Goal: Transaction & Acquisition: Purchase product/service

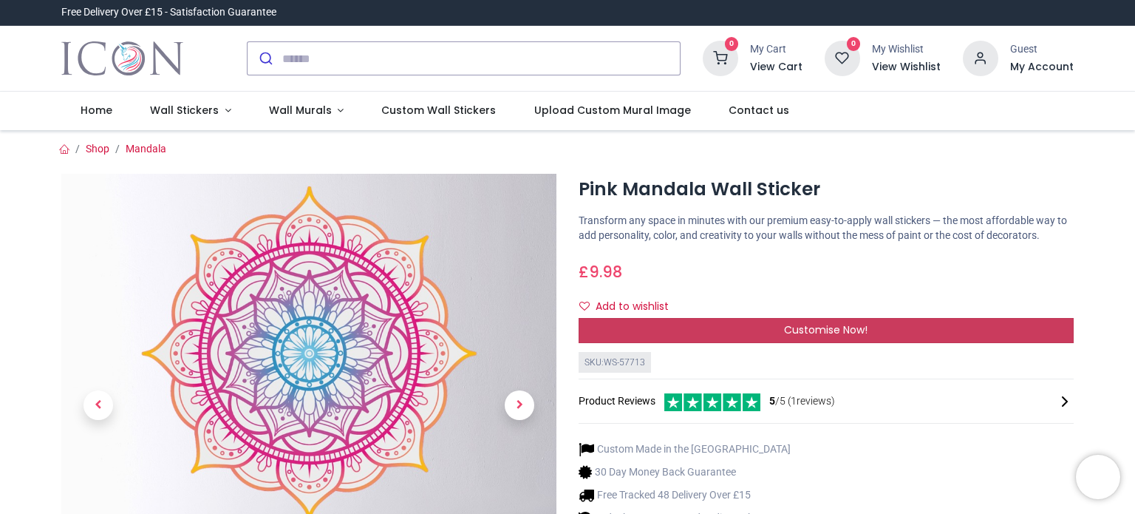
click at [868, 331] on div "Customise Now!" at bounding box center [826, 330] width 495 height 25
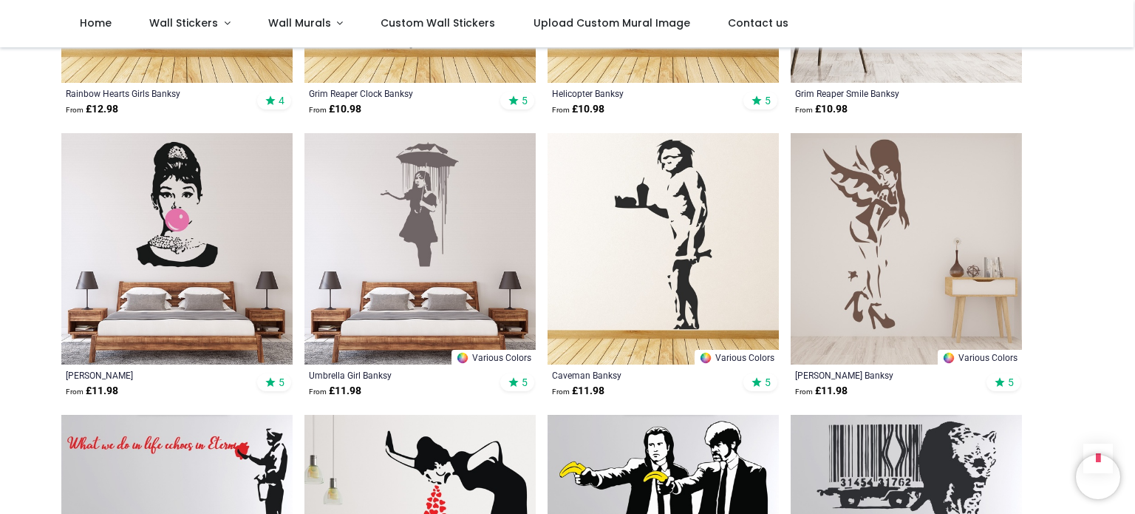
scroll to position [1336, 0]
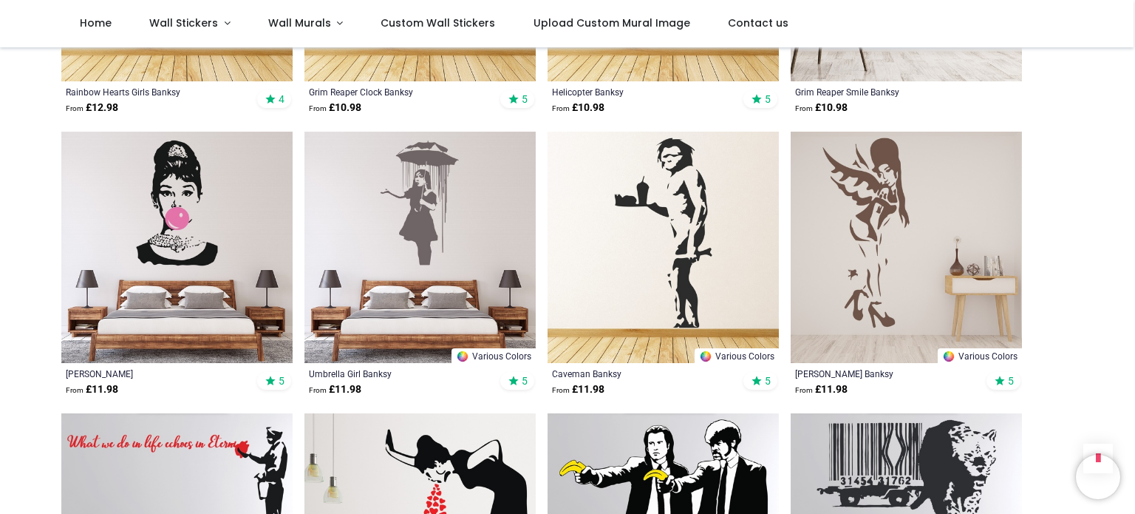
click at [208, 227] on img at bounding box center [176, 247] width 231 height 231
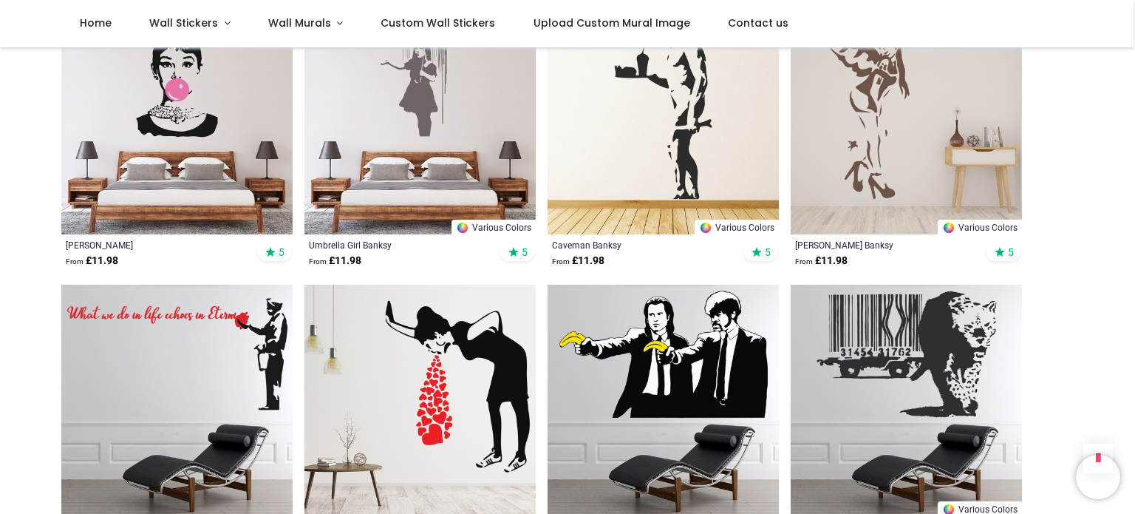
scroll to position [1465, 0]
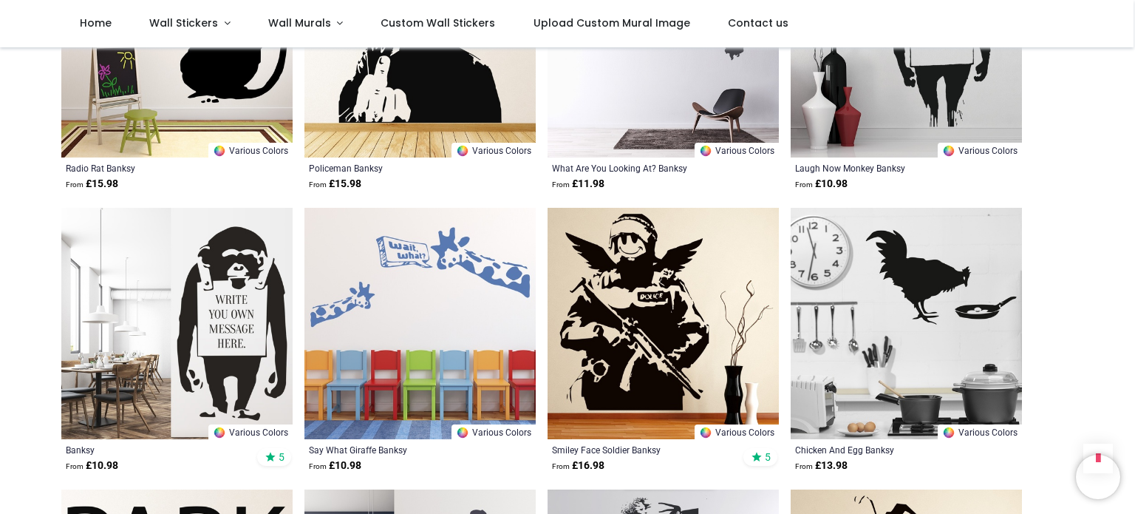
scroll to position [3524, 0]
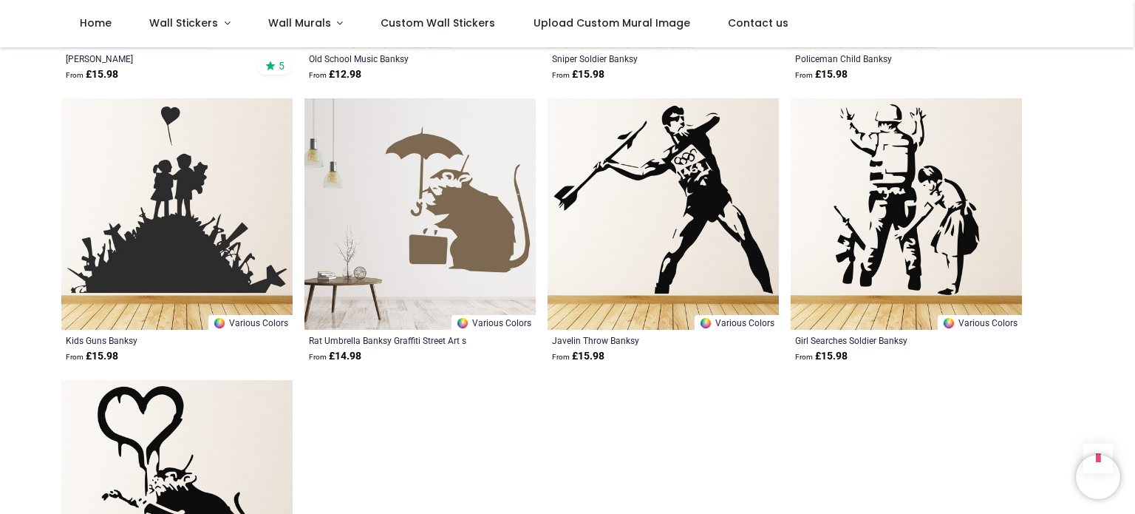
scroll to position [4476, 0]
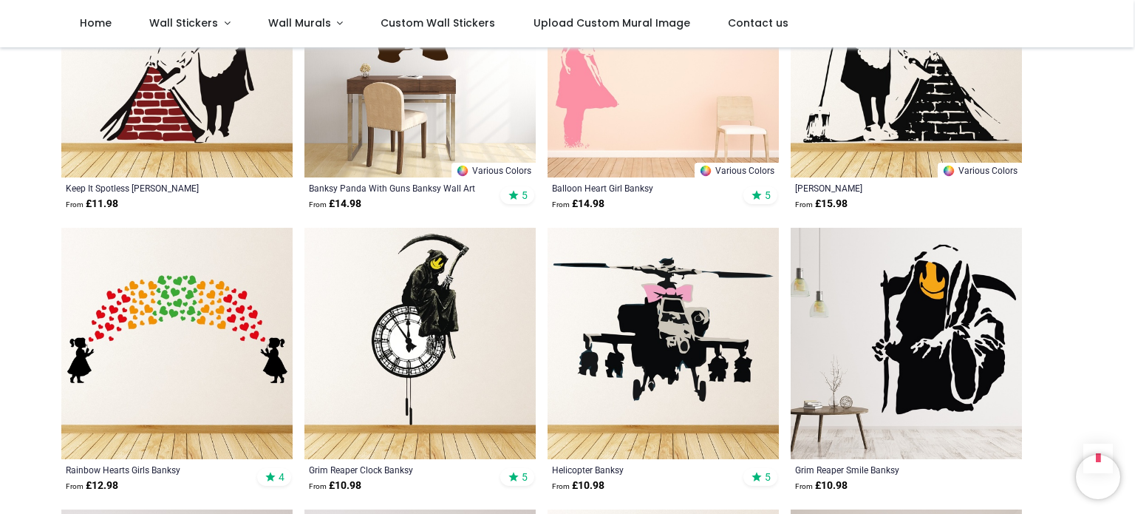
scroll to position [110, 0]
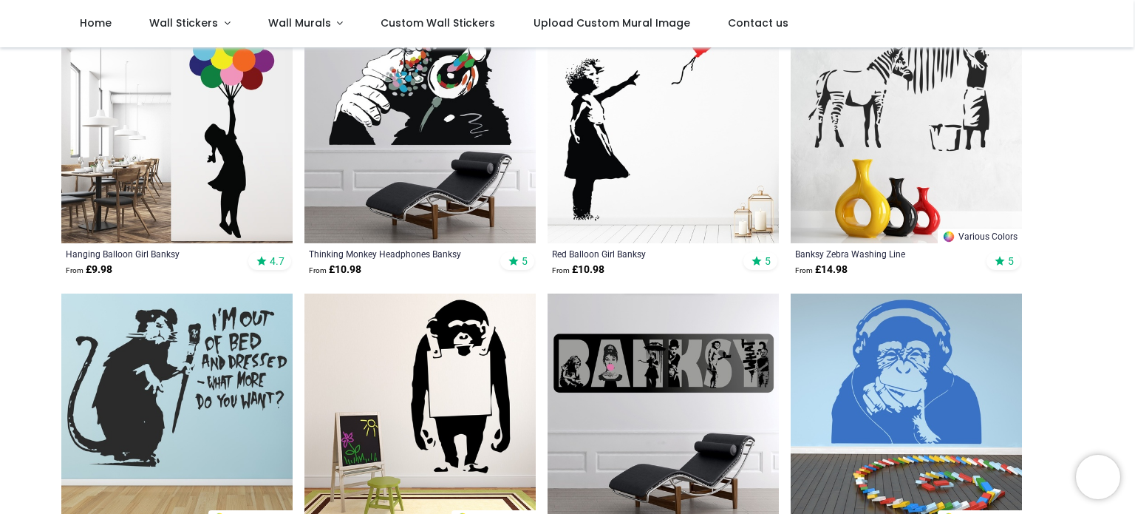
scroll to position [331, 0]
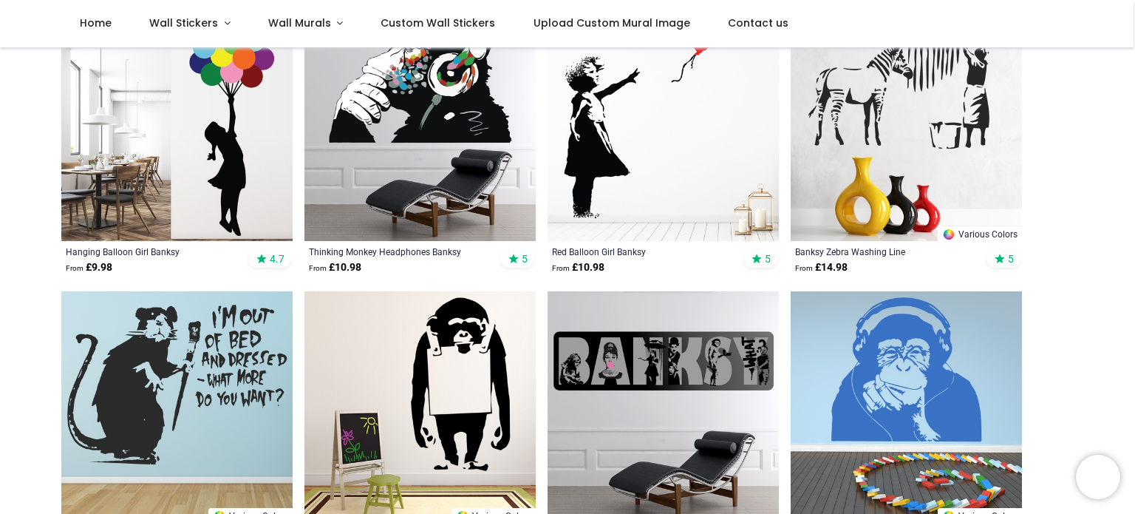
click at [246, 183] on img at bounding box center [176, 125] width 231 height 231
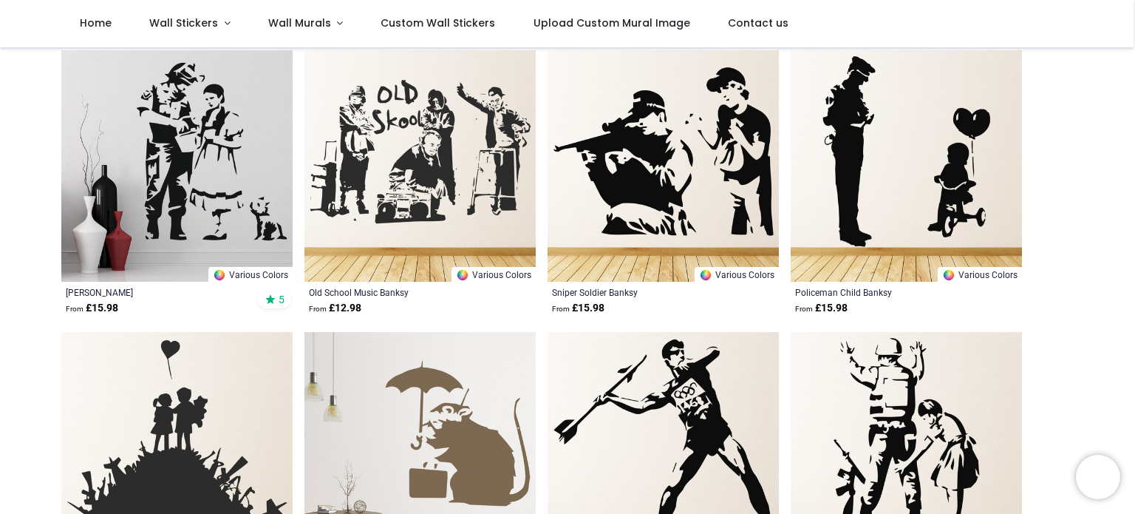
scroll to position [372, 0]
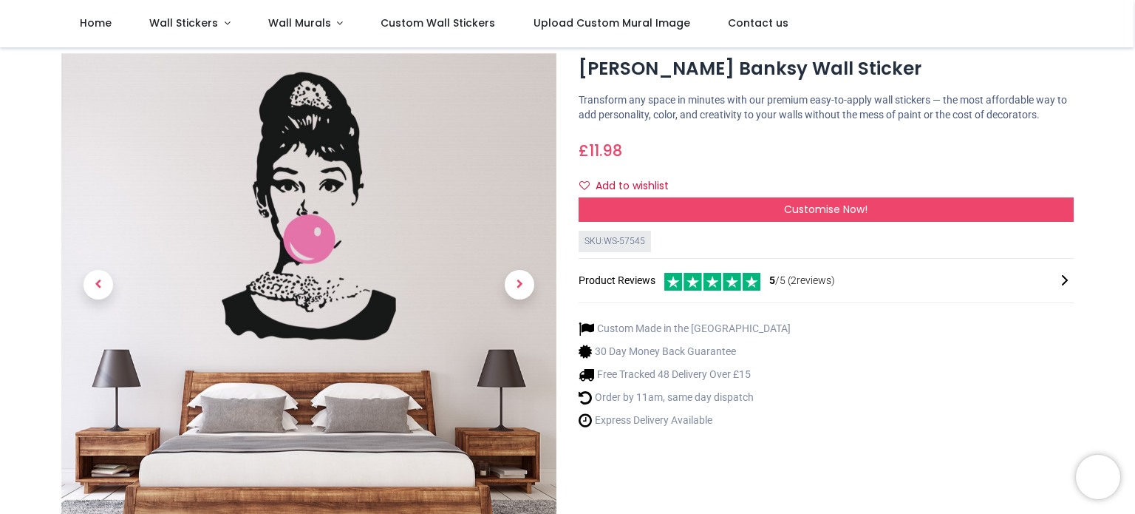
scroll to position [43, 0]
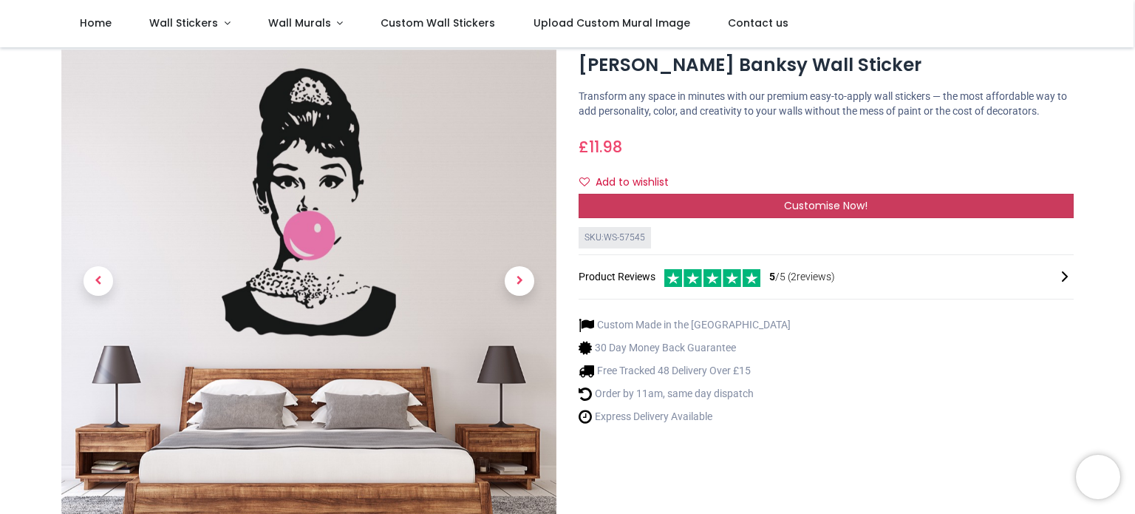
click at [843, 205] on span "Customise Now!" at bounding box center [826, 205] width 84 height 15
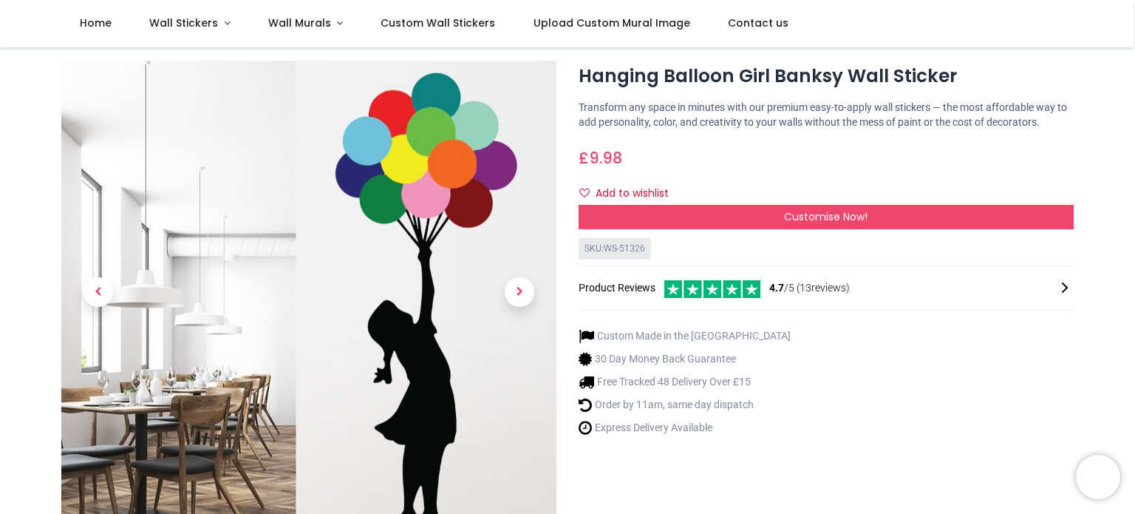
scroll to position [35, 0]
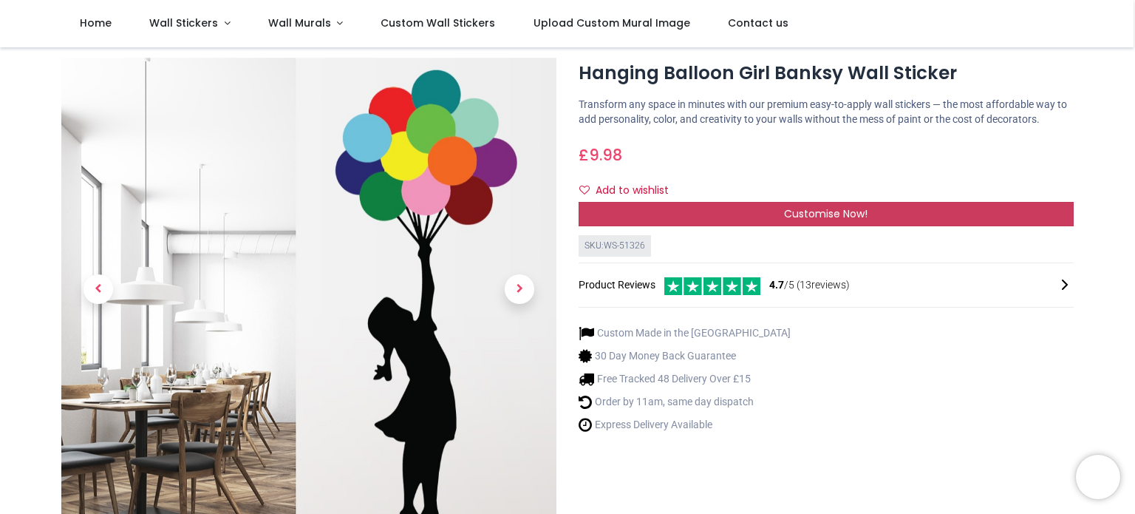
click at [826, 214] on span "Customise Now!" at bounding box center [826, 213] width 84 height 15
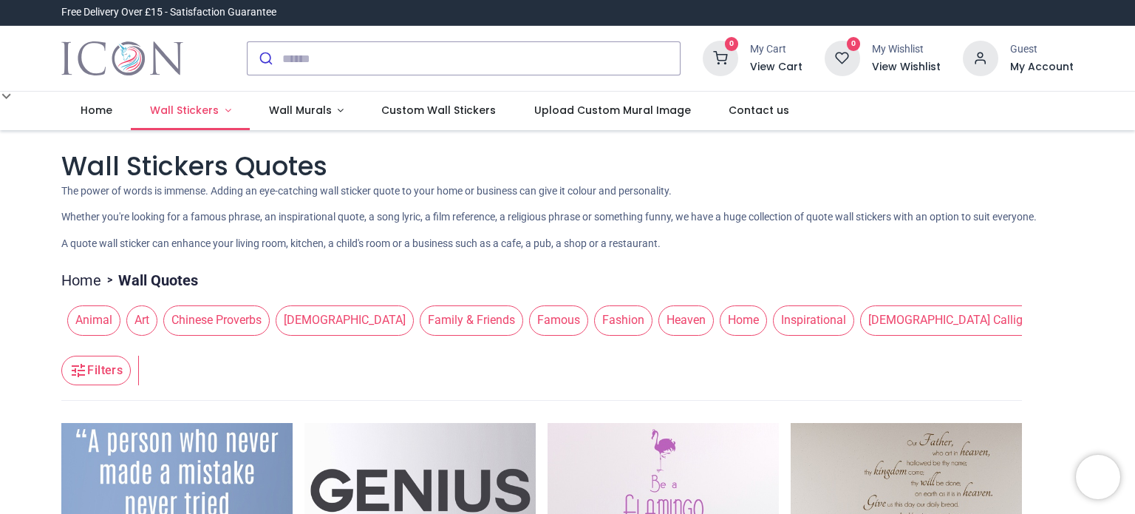
click at [174, 108] on span "Wall Stickers" at bounding box center [184, 110] width 69 height 15
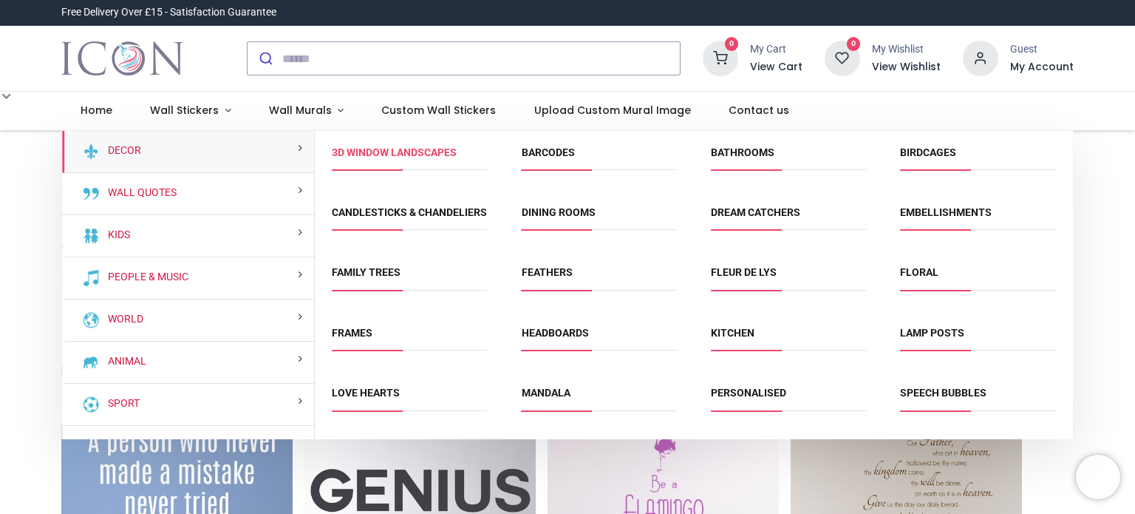
click at [418, 152] on link "3D Window Landscapes" at bounding box center [394, 152] width 125 height 12
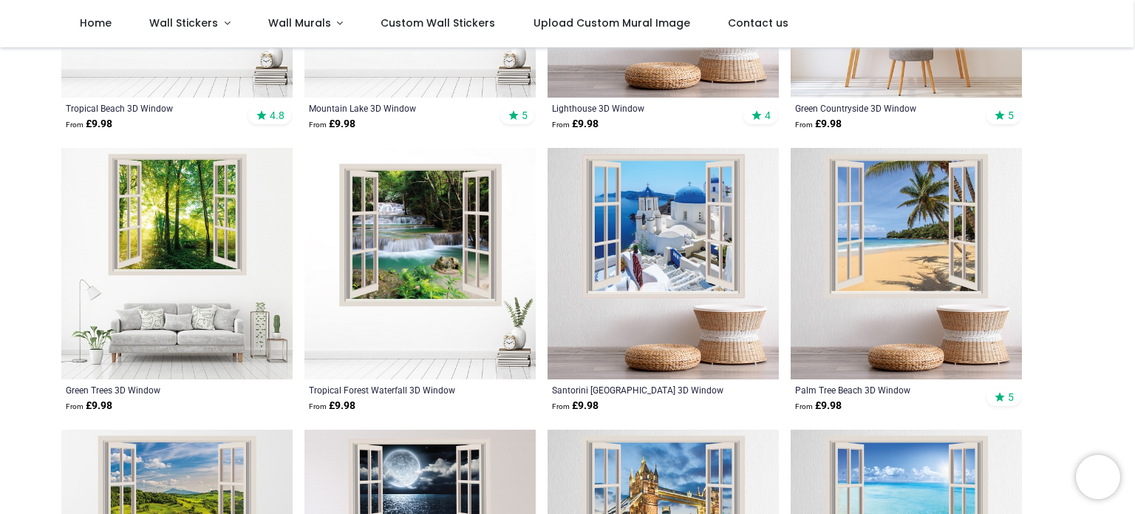
scroll to position [466, 0]
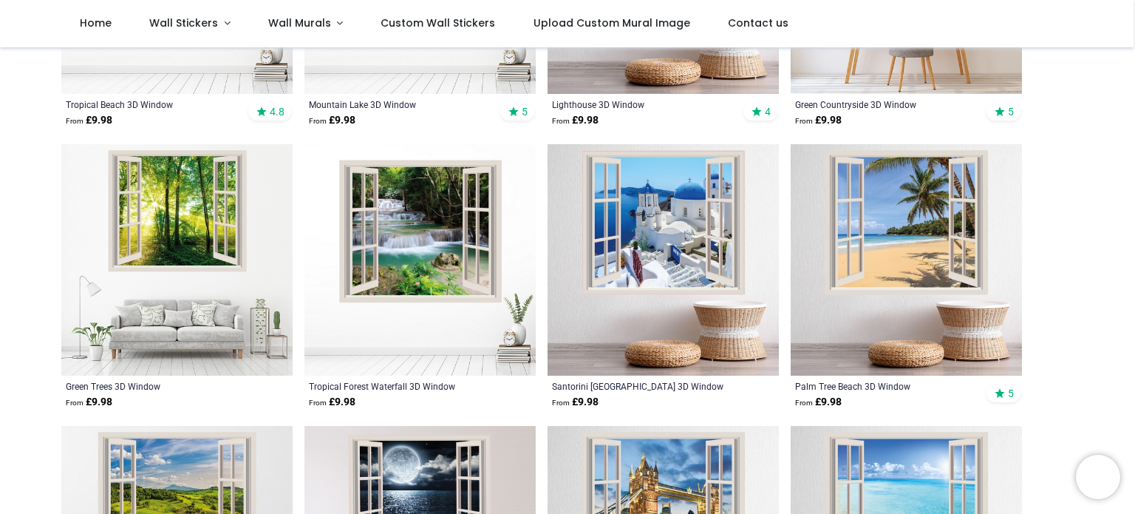
click at [886, 258] on img at bounding box center [906, 259] width 231 height 231
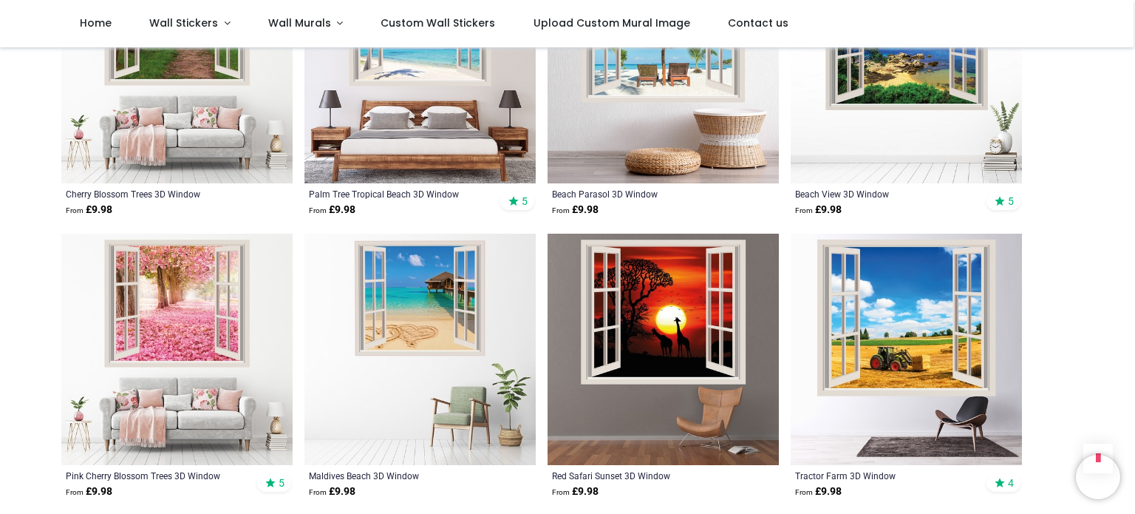
scroll to position [1224, 0]
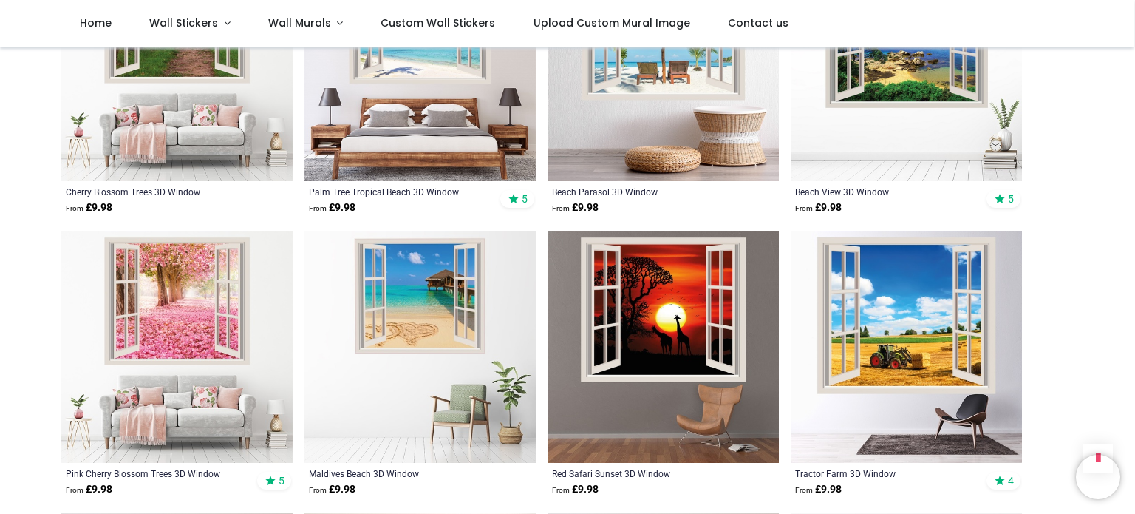
click at [163, 338] on img at bounding box center [176, 346] width 231 height 231
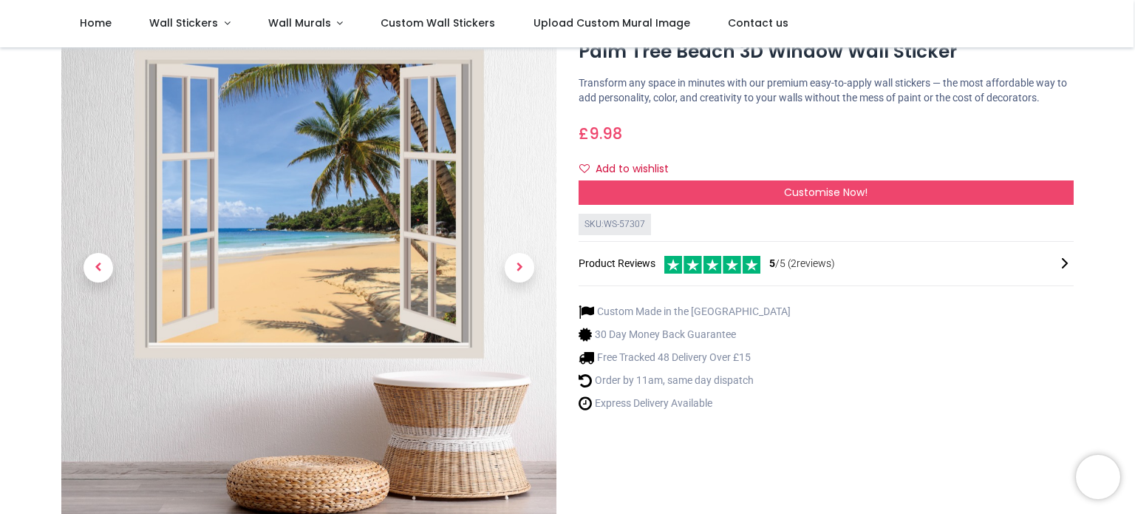
scroll to position [55, 0]
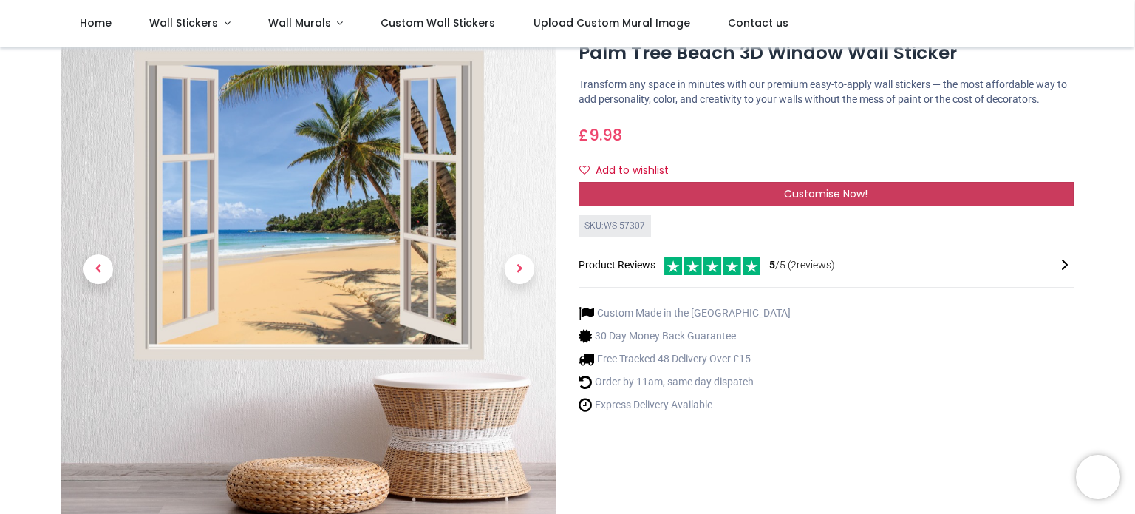
click at [825, 194] on span "Customise Now!" at bounding box center [826, 193] width 84 height 15
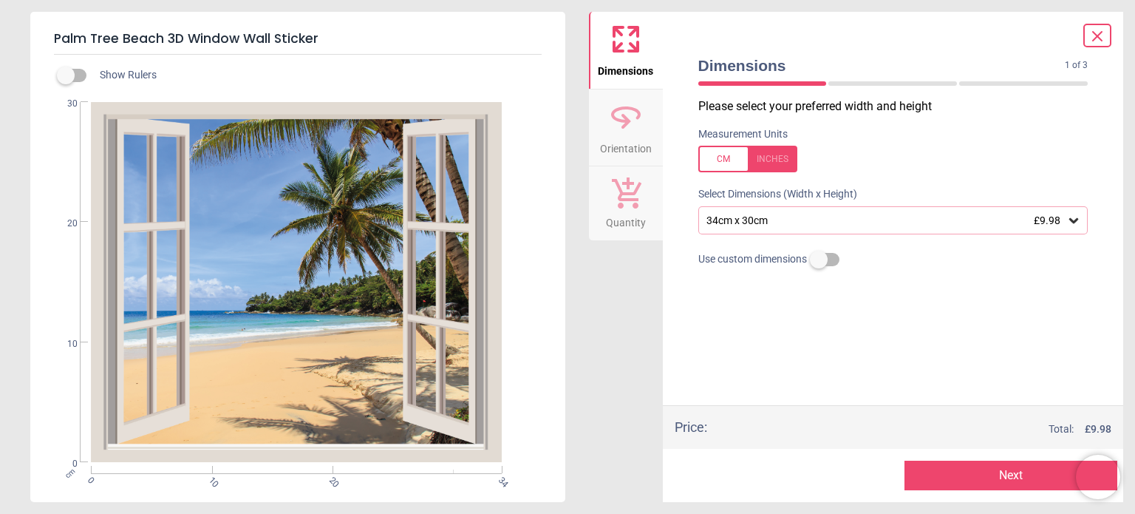
click at [1075, 223] on icon at bounding box center [1074, 220] width 15 height 15
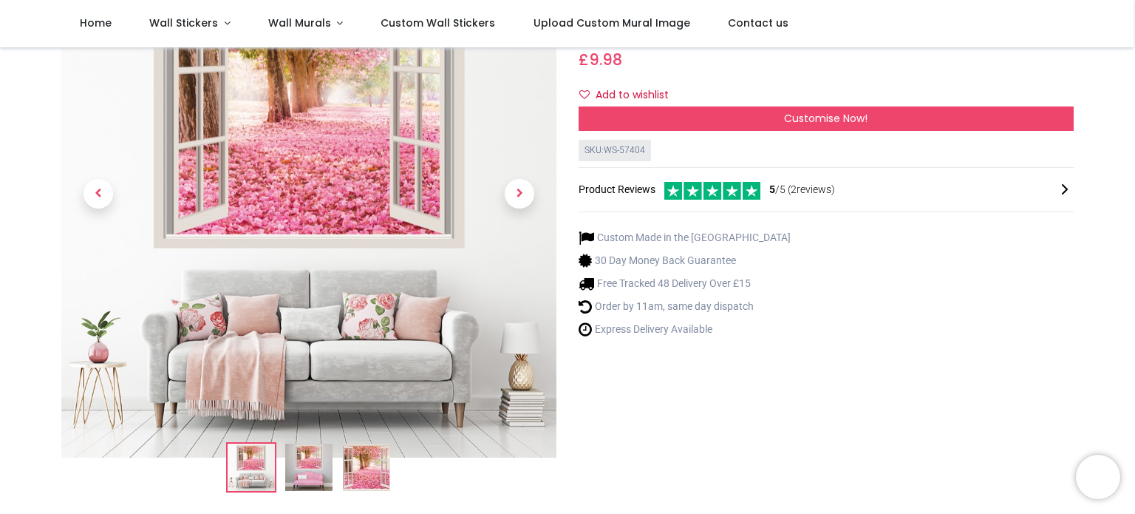
scroll to position [147, 0]
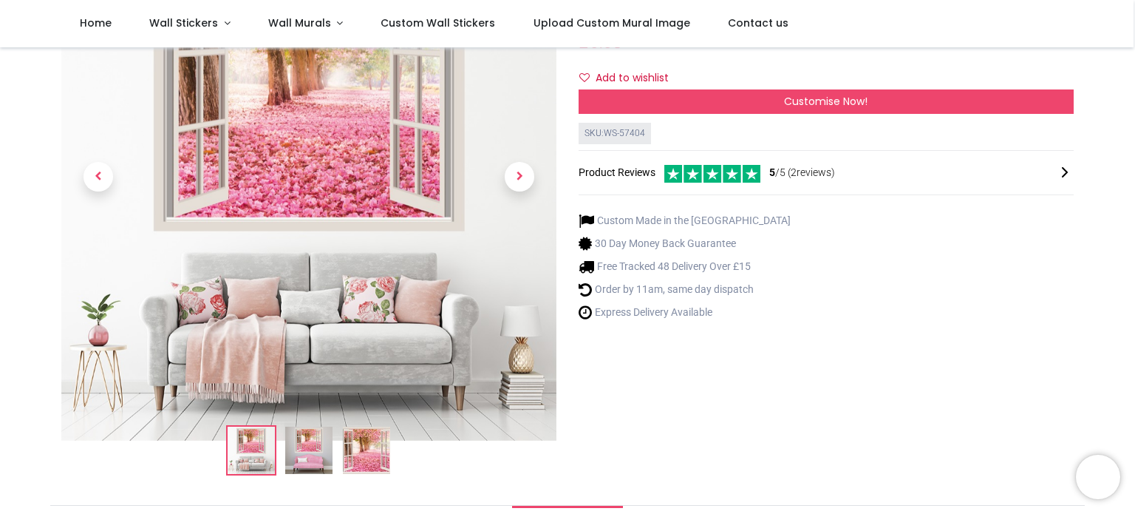
click at [259, 463] on img at bounding box center [251, 449] width 47 height 47
click at [313, 463] on img at bounding box center [308, 449] width 47 height 47
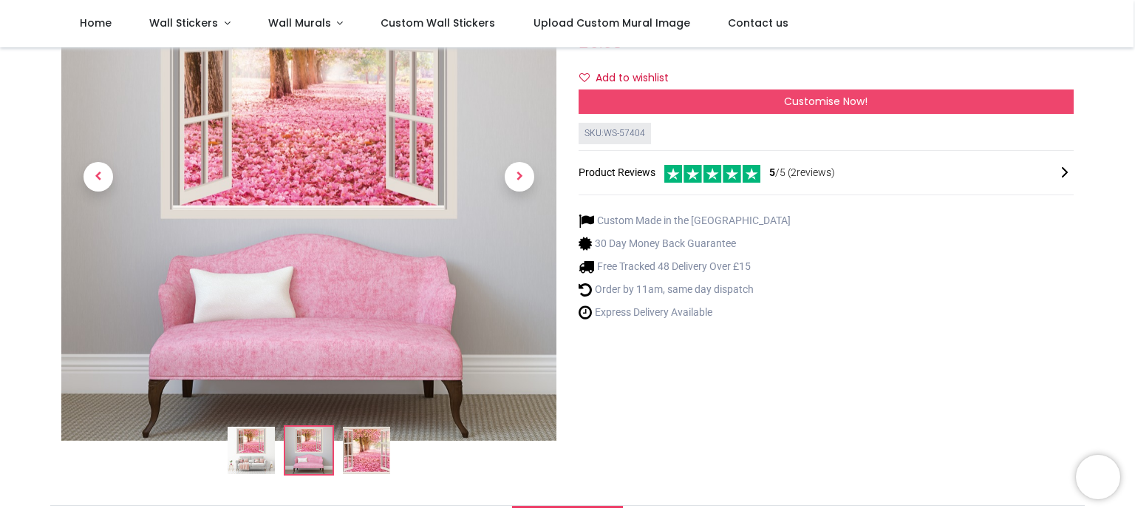
click at [358, 463] on img at bounding box center [366, 449] width 47 height 47
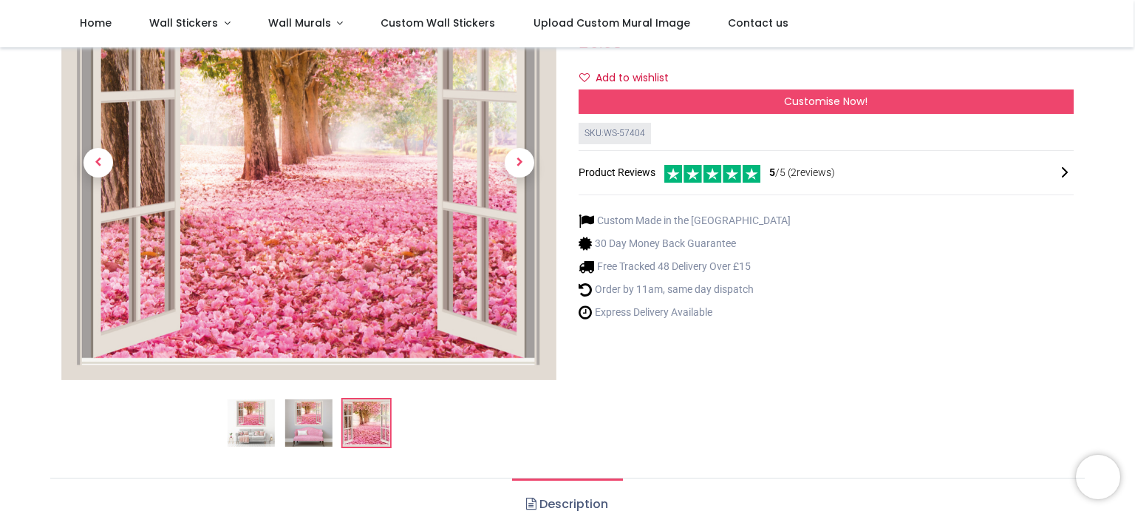
click at [373, 438] on img at bounding box center [366, 422] width 47 height 47
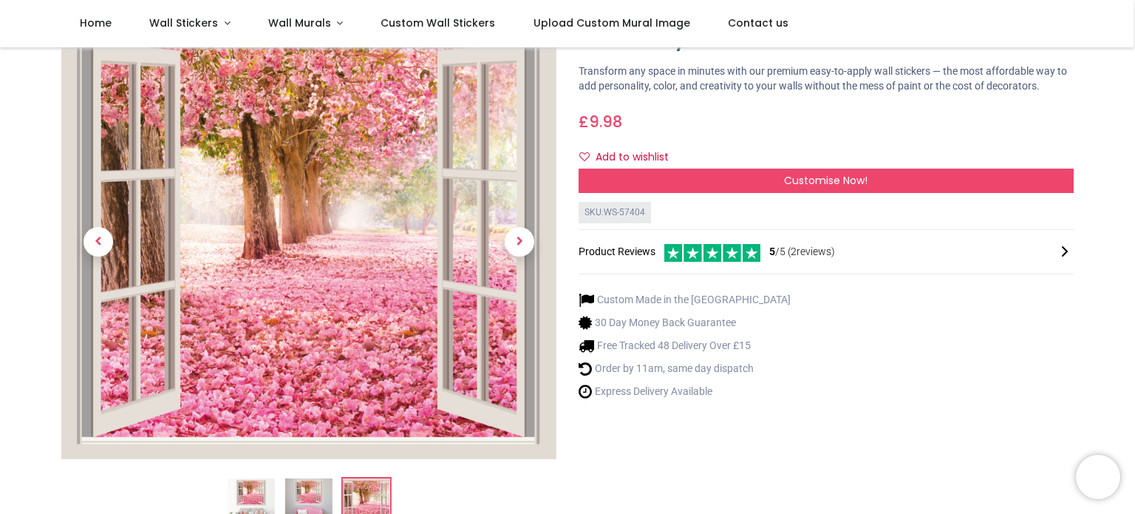
scroll to position [70, 0]
